Goal: Information Seeking & Learning: Learn about a topic

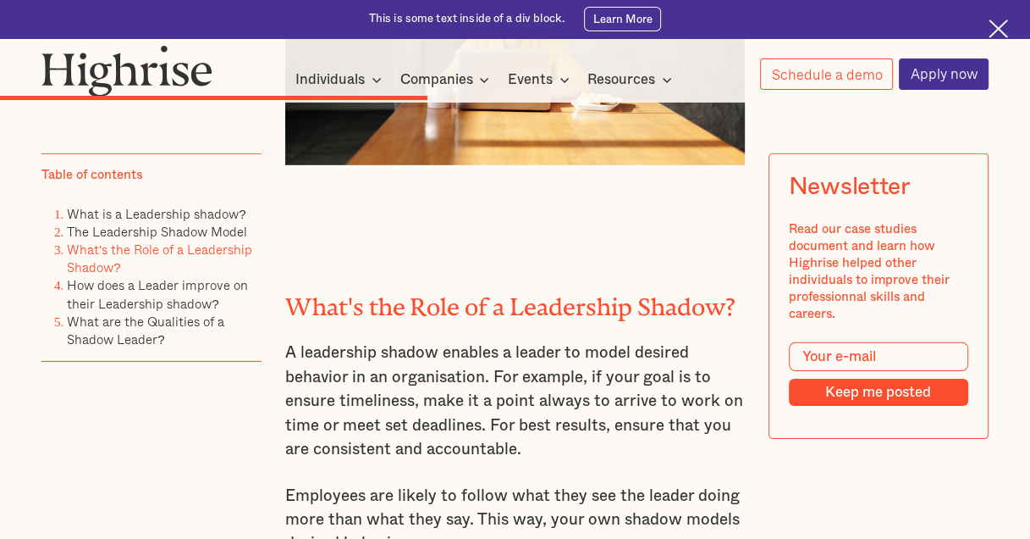
scroll to position [3725, 0]
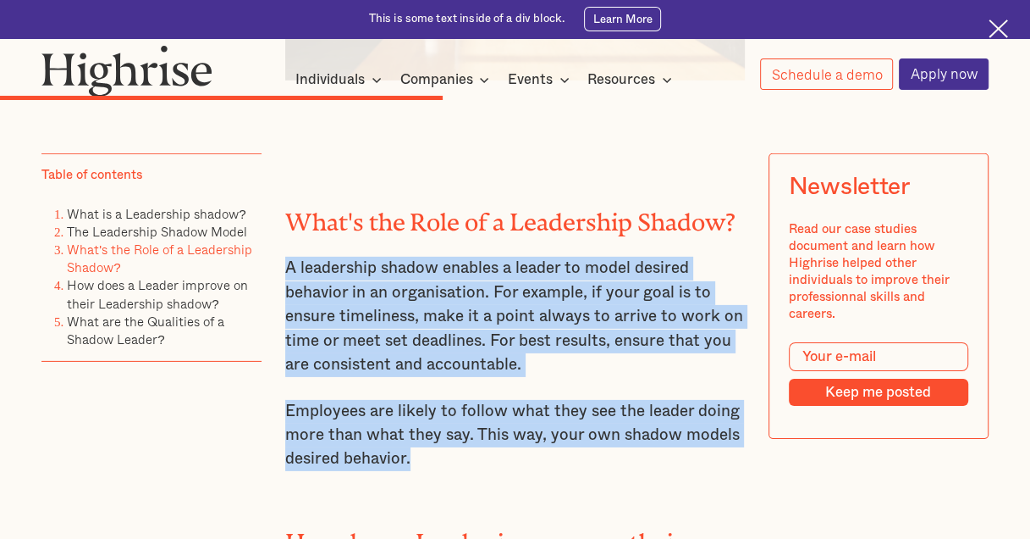
drag, startPoint x: 284, startPoint y: 244, endPoint x: 448, endPoint y: 439, distance: 254.9
copy div "A leadership shadow enables a leader to model desired behavior in an organisati…"
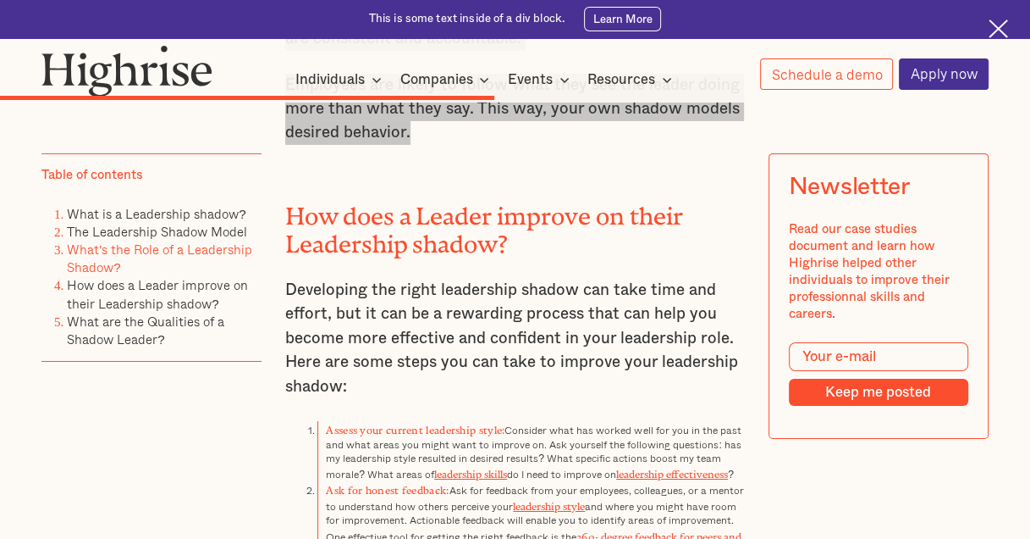
scroll to position [4149, 0]
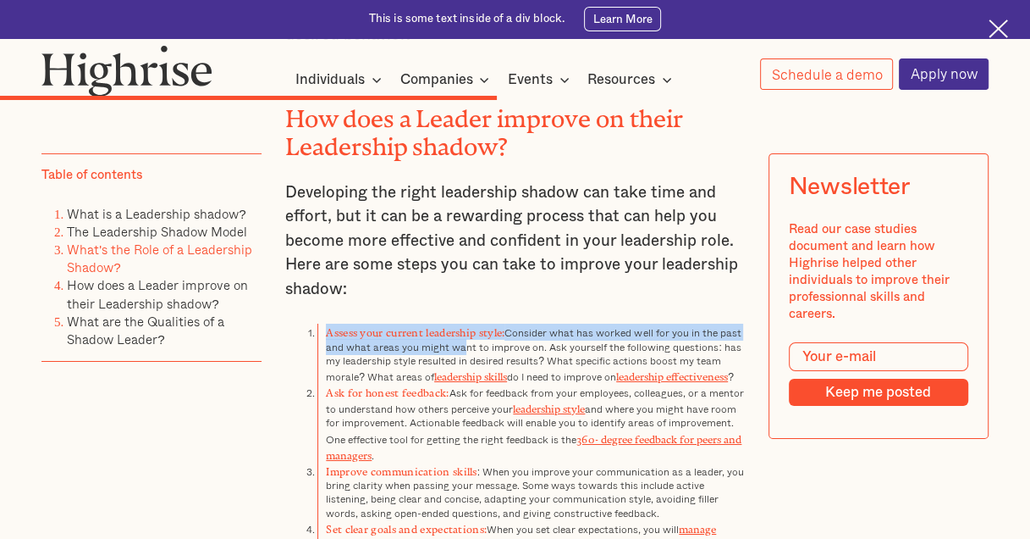
drag, startPoint x: 324, startPoint y: 315, endPoint x: 456, endPoint y: 330, distance: 132.1
click at [456, 330] on li "Assess your current leadership style: Consider what has worked well for you in …" at bounding box center [532, 353] width 428 height 60
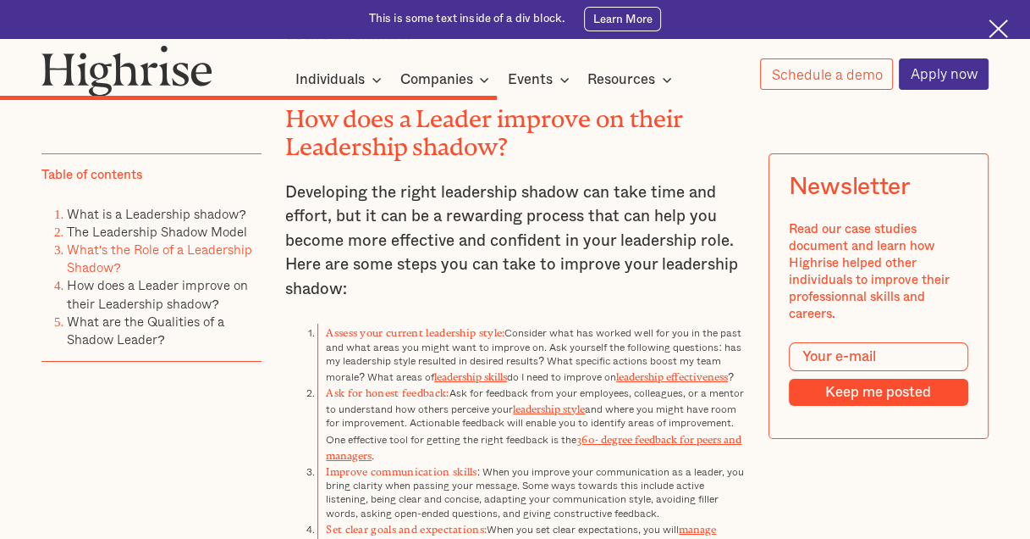
drag, startPoint x: 456, startPoint y: 330, endPoint x: 356, endPoint y: 257, distance: 122.9
click at [356, 257] on p "Developing the right leadership shadow can take time and effort, but it can be …" at bounding box center [515, 241] width 461 height 120
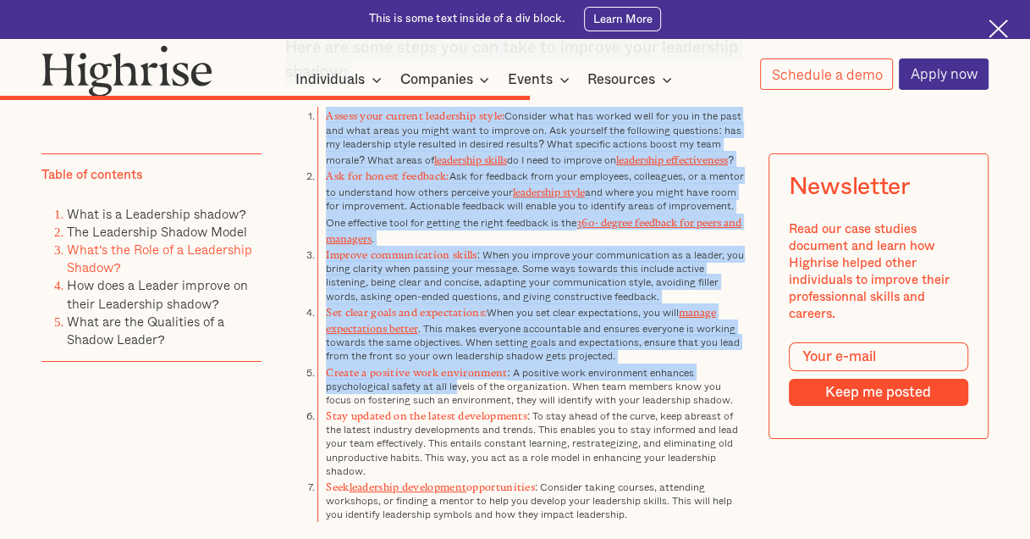
scroll to position [4403, 0]
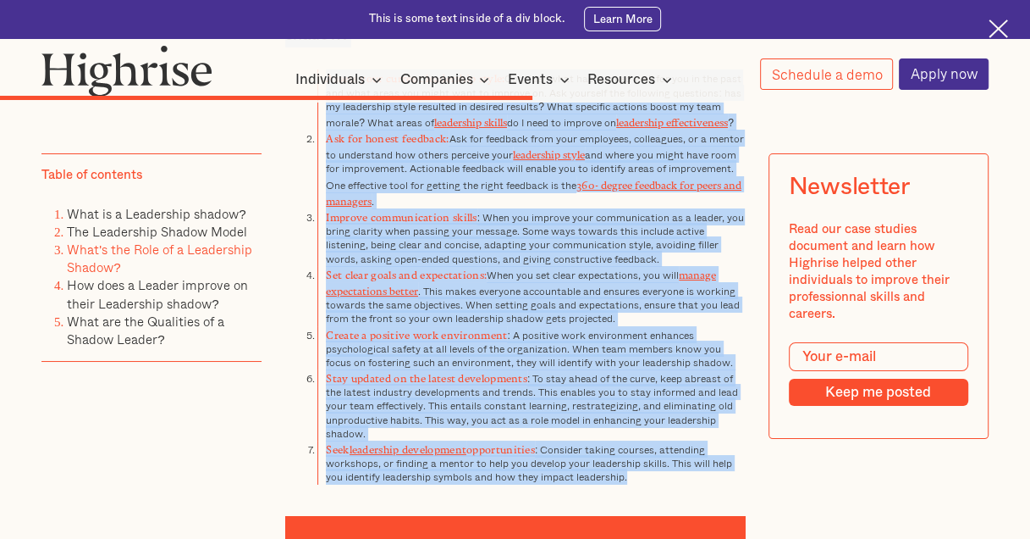
drag, startPoint x: 284, startPoint y: 247, endPoint x: 644, endPoint y: 447, distance: 412.3
copy div "Here are some steps you can take to improve your leadership shadow: Assess your…"
